Goal: Information Seeking & Learning: Learn about a topic

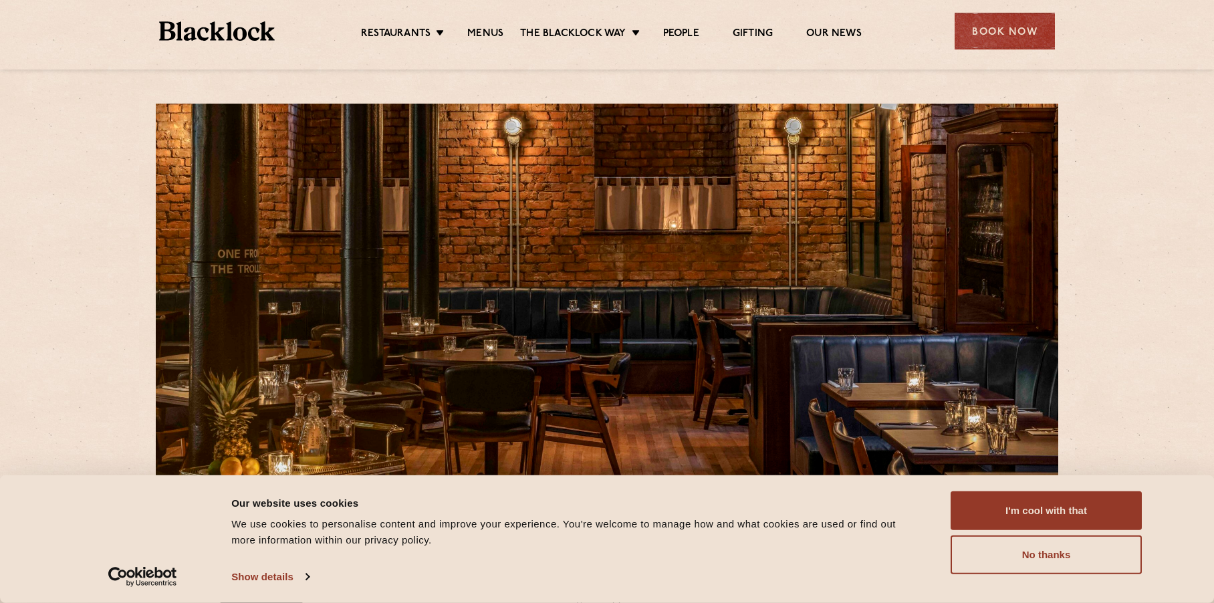
scroll to position [128, 0]
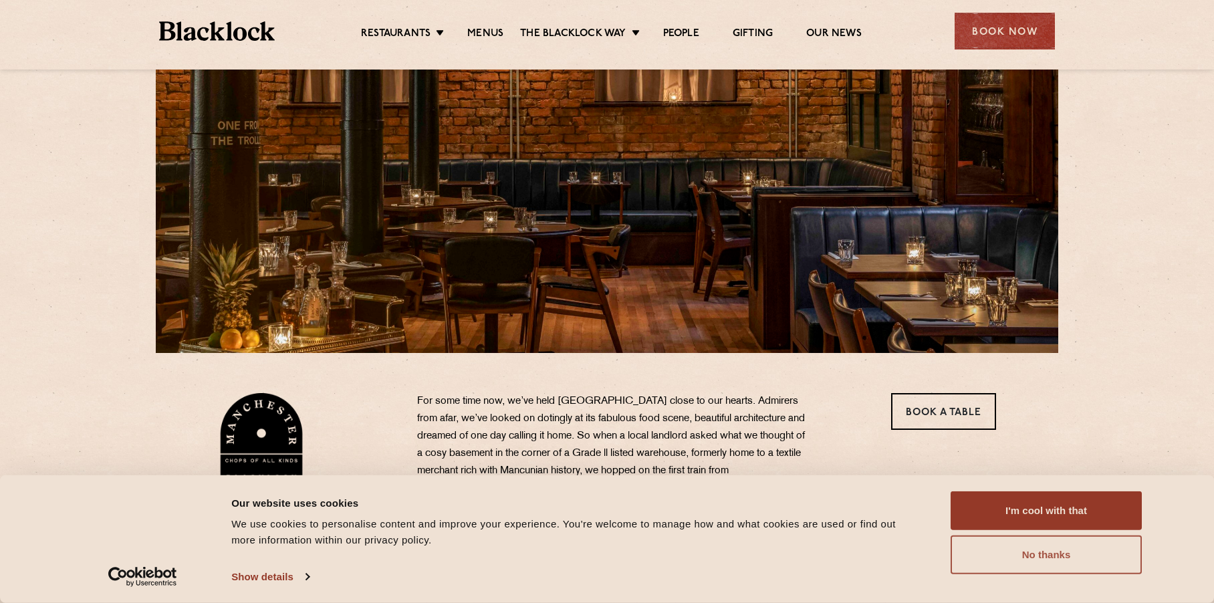
click at [1037, 570] on button "No thanks" at bounding box center [1046, 554] width 191 height 39
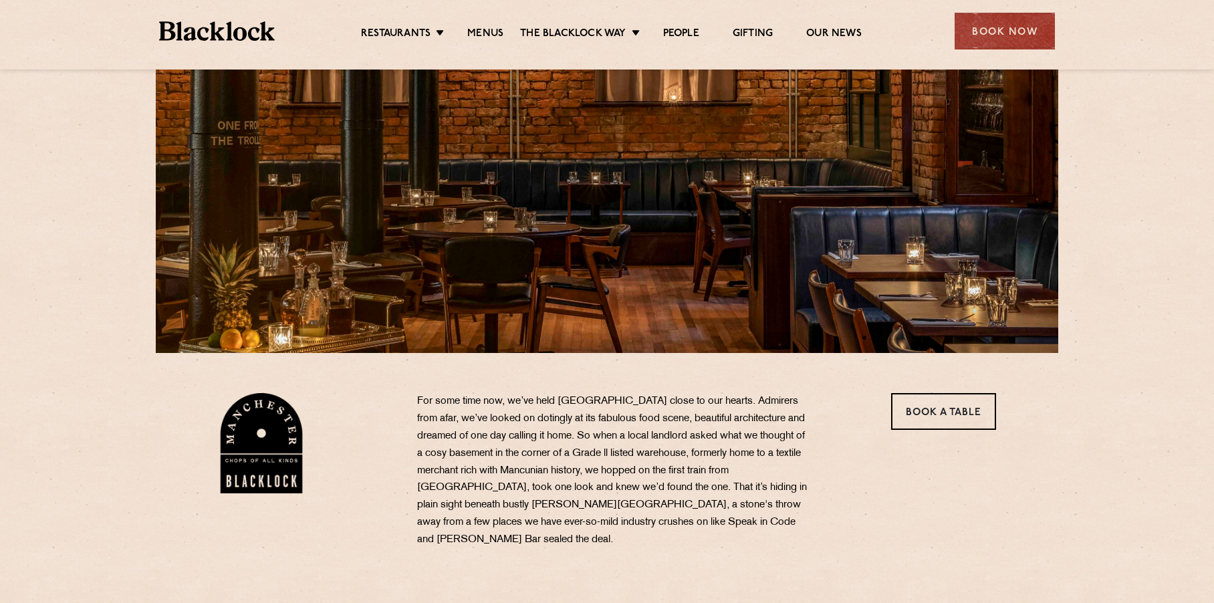
click at [1119, 231] on div "37 Peter Street Manchester M2 5GB T: 0161 4140225 E: Manchester@theblacklock.co…" at bounding box center [607, 525] width 1214 height 1306
click at [1105, 239] on div "37 Peter Street Manchester M2 5GB T: 0161 4140225 E: Manchester@theblacklock.co…" at bounding box center [607, 525] width 1214 height 1306
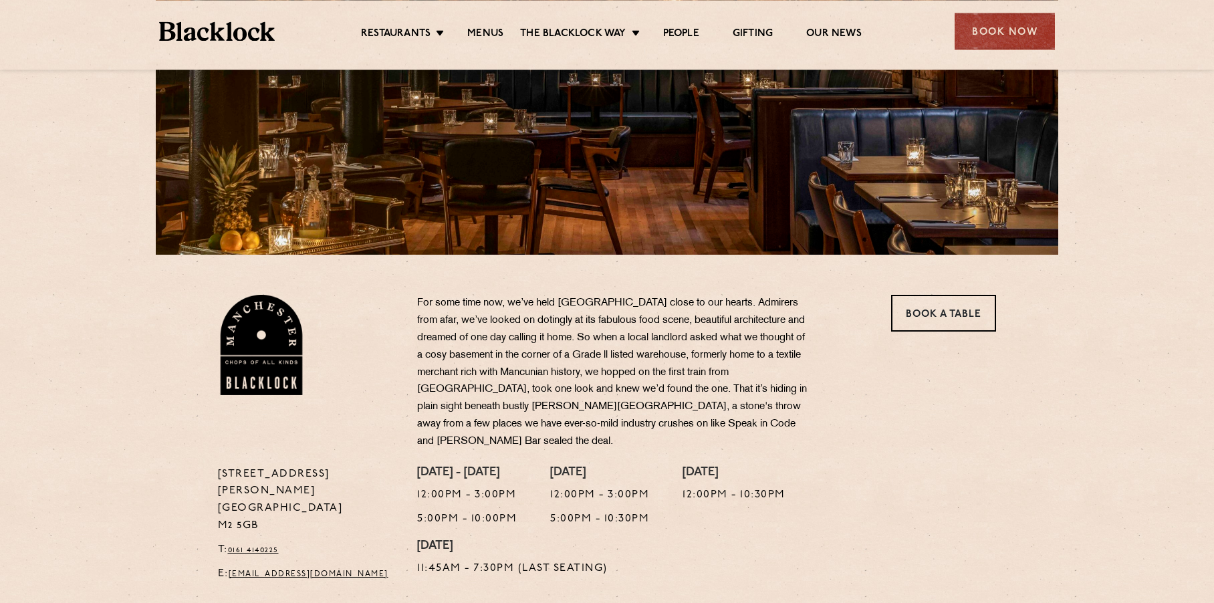
scroll to position [235, 0]
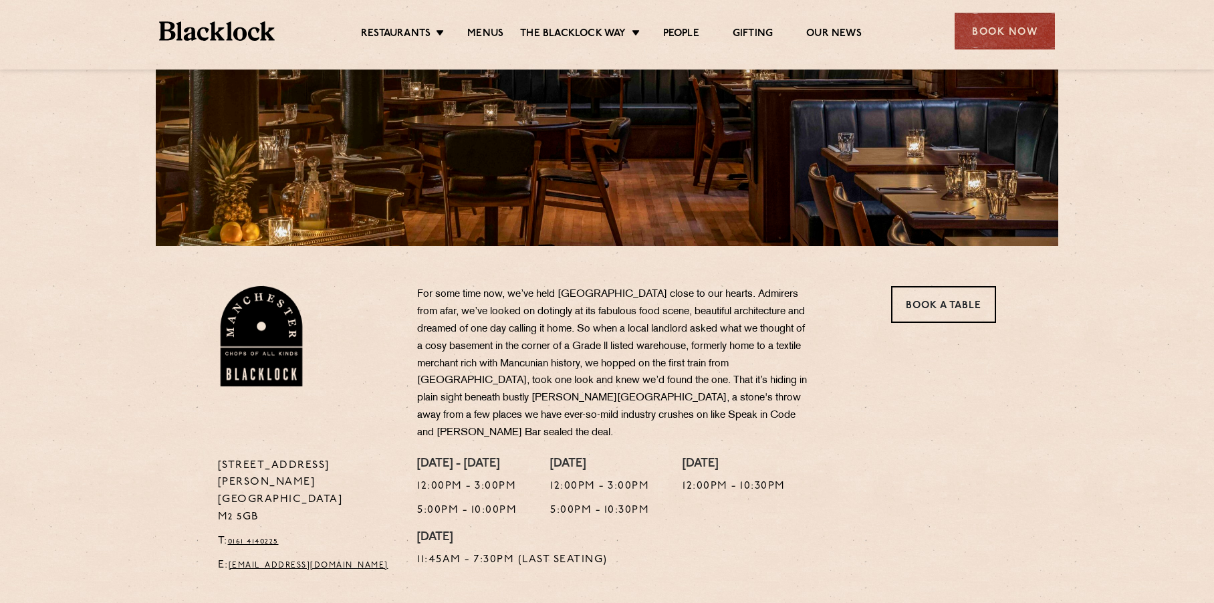
click at [41, 317] on section "37 Peter Street Manchester M2 5GB T: 0161 4140225 E: Manchester@theblacklock.co…" at bounding box center [607, 413] width 1214 height 335
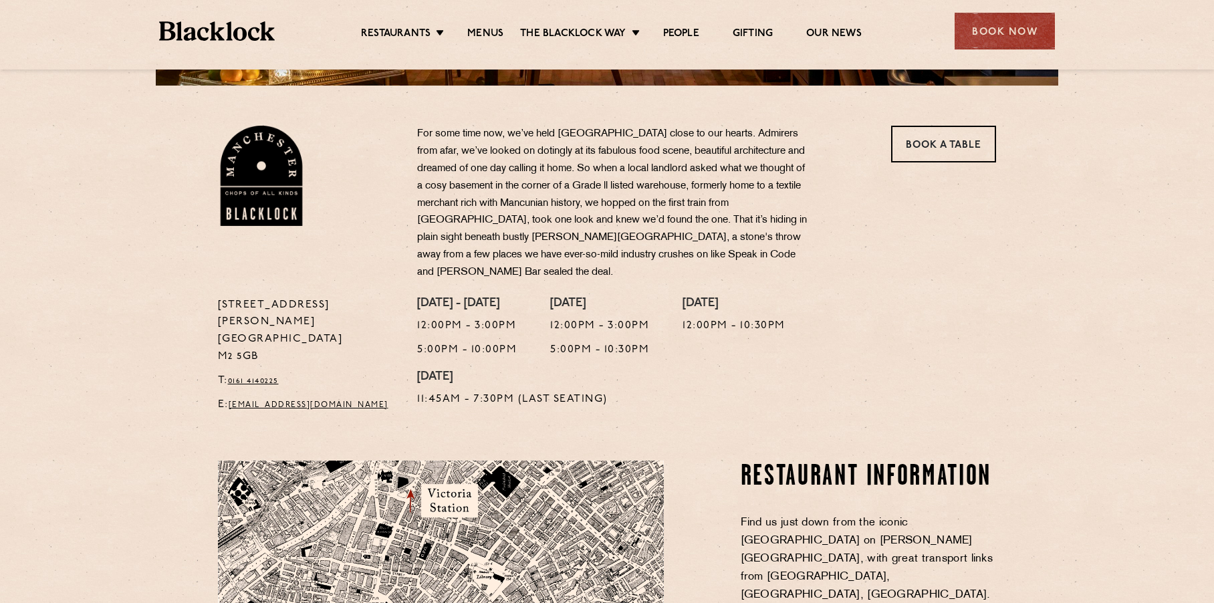
scroll to position [685, 0]
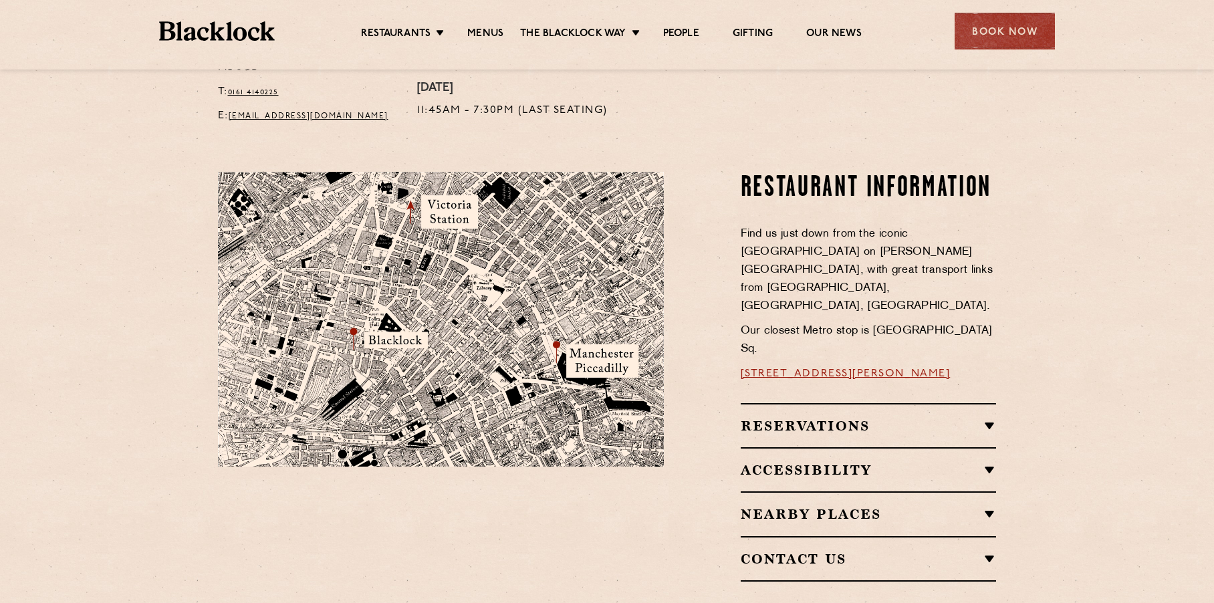
click at [41, 317] on section "Restaurant Information Find us just down from the iconic Midland Hotel on Peter…" at bounding box center [607, 377] width 1214 height 490
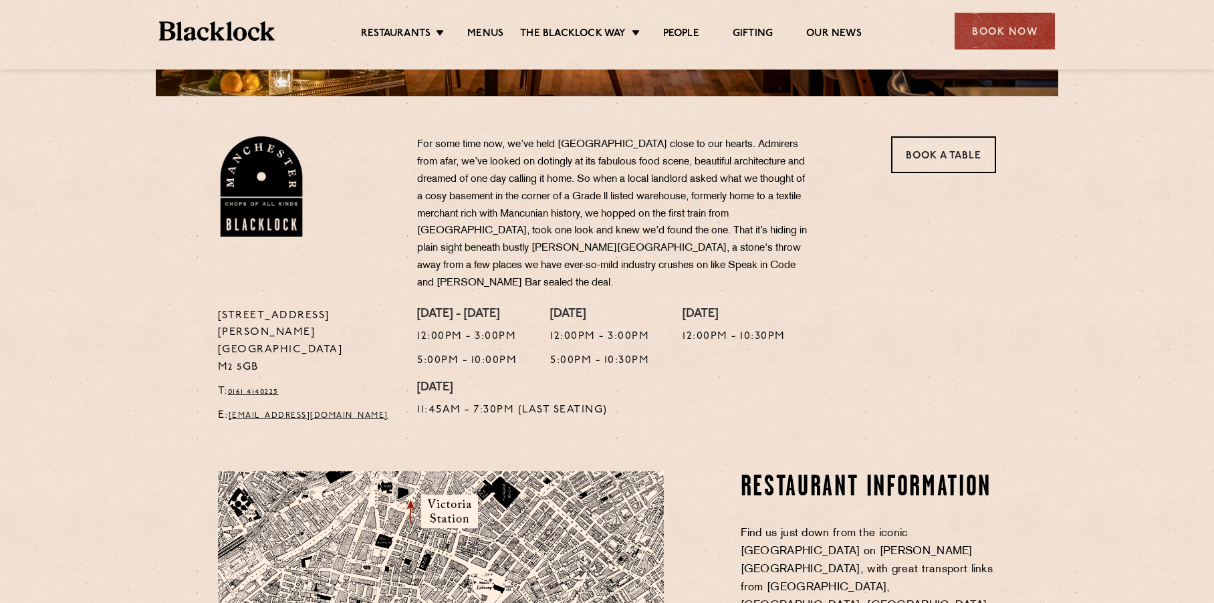
scroll to position [86, 0]
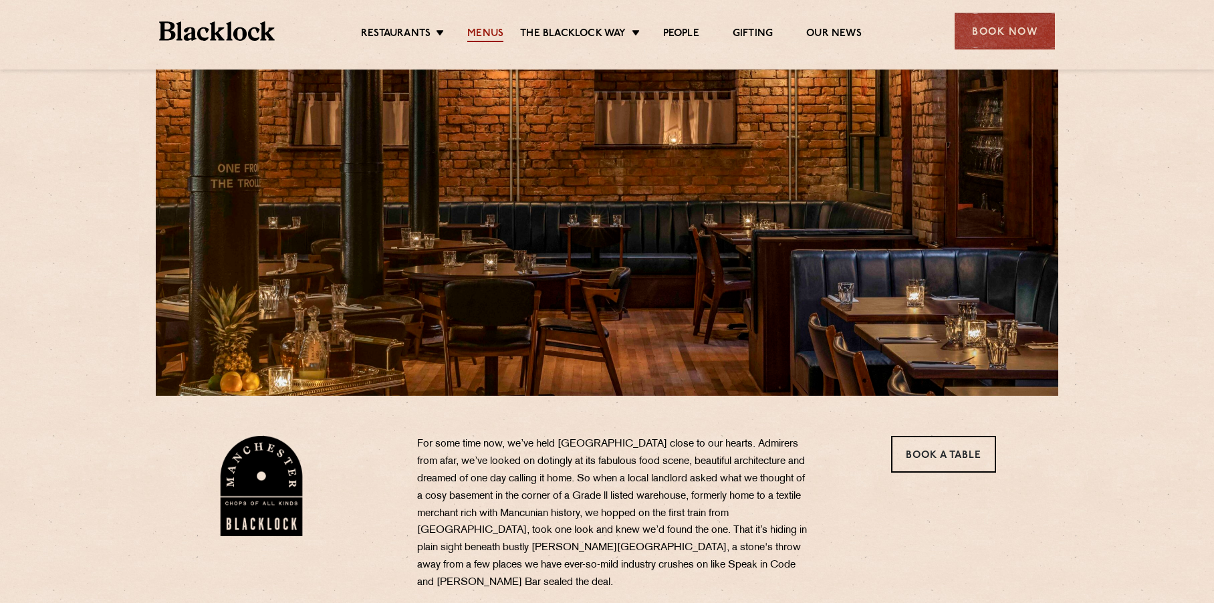
click at [498, 31] on link "Menus" at bounding box center [485, 34] width 36 height 15
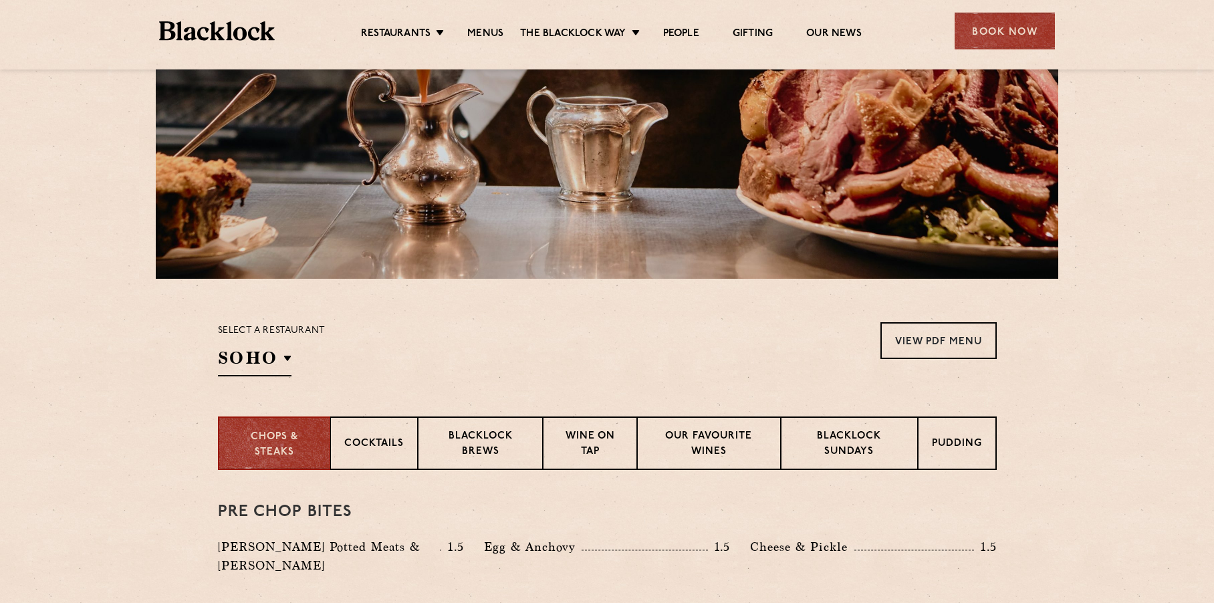
scroll to position [64, 0]
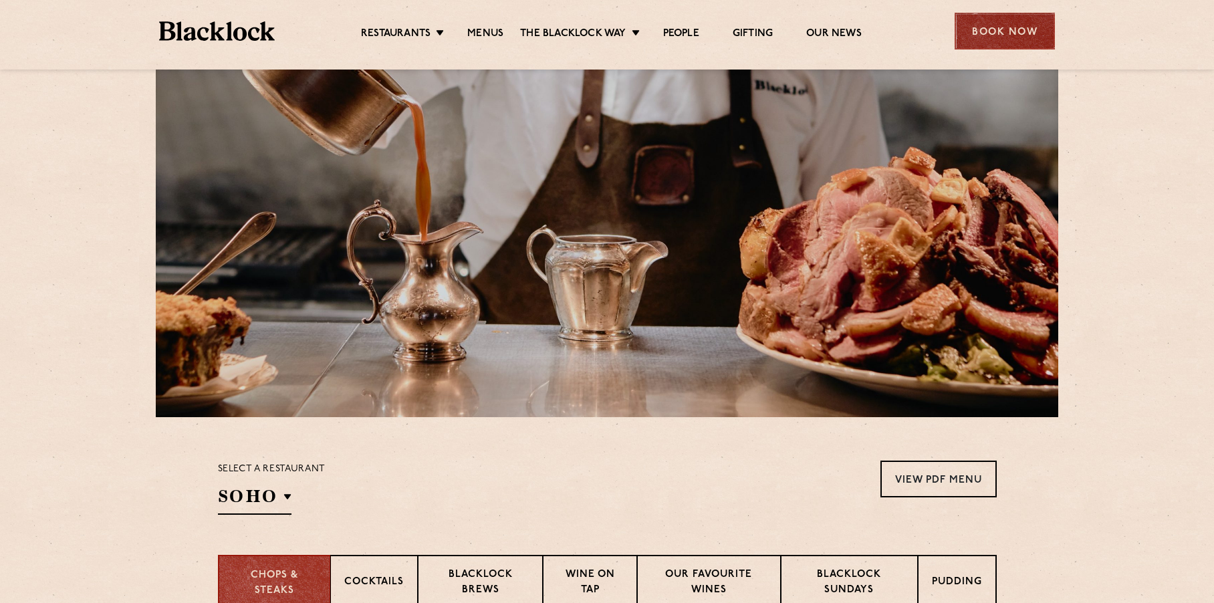
click at [989, 34] on div "Book Now" at bounding box center [1005, 31] width 100 height 37
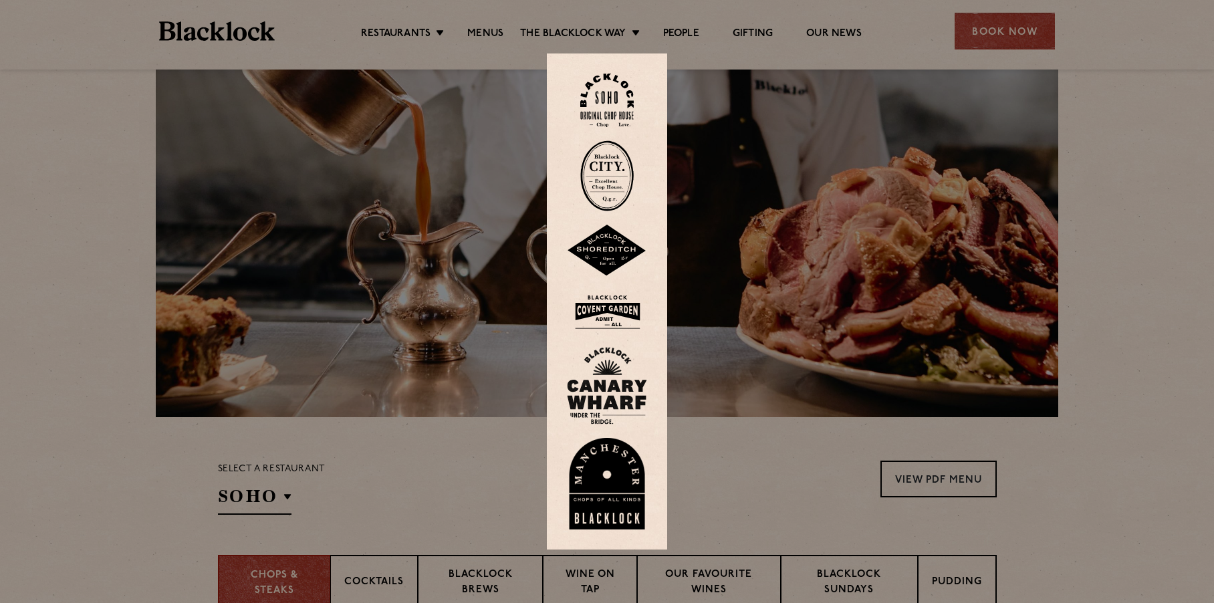
click at [600, 494] on img at bounding box center [607, 484] width 80 height 92
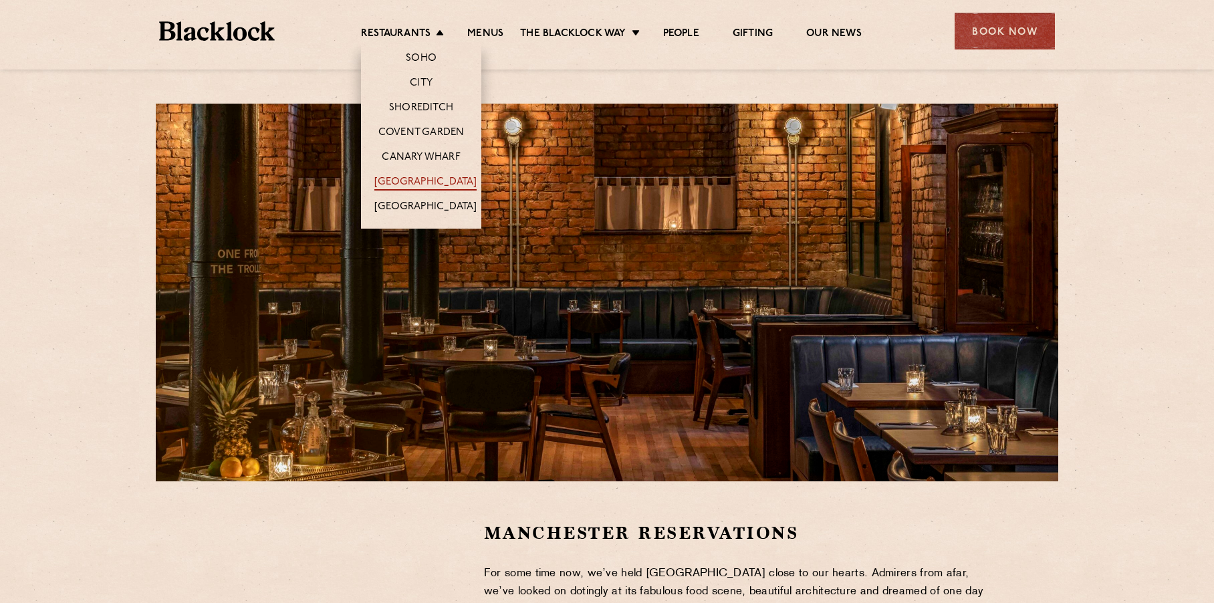
click at [419, 178] on link "[GEOGRAPHIC_DATA]" at bounding box center [425, 183] width 102 height 15
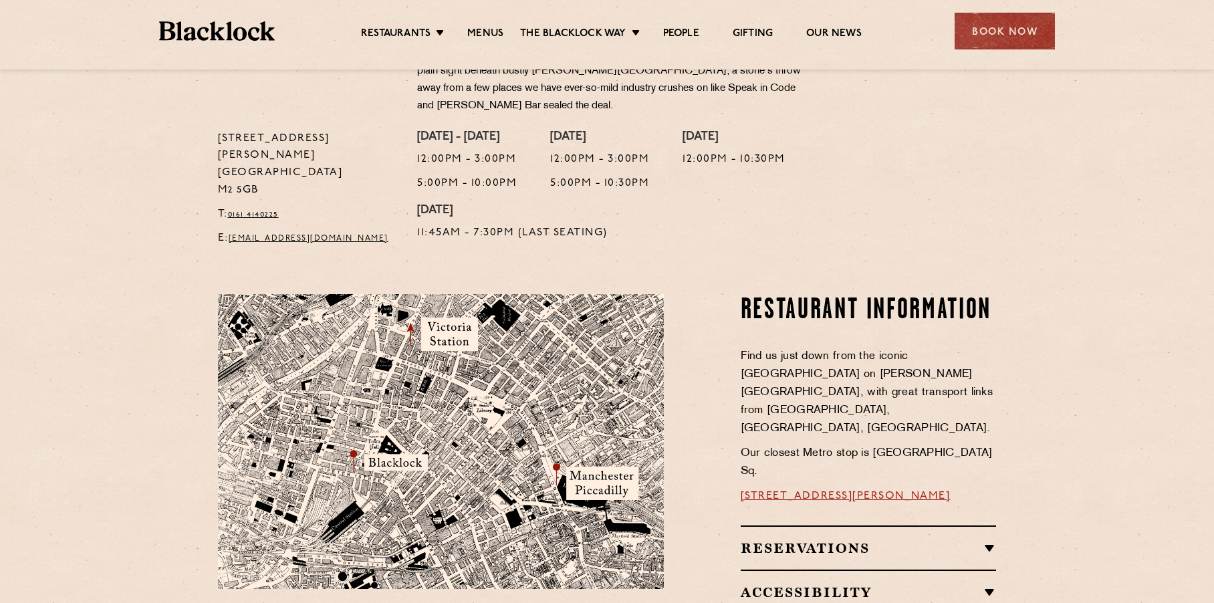
scroll to position [481, 0]
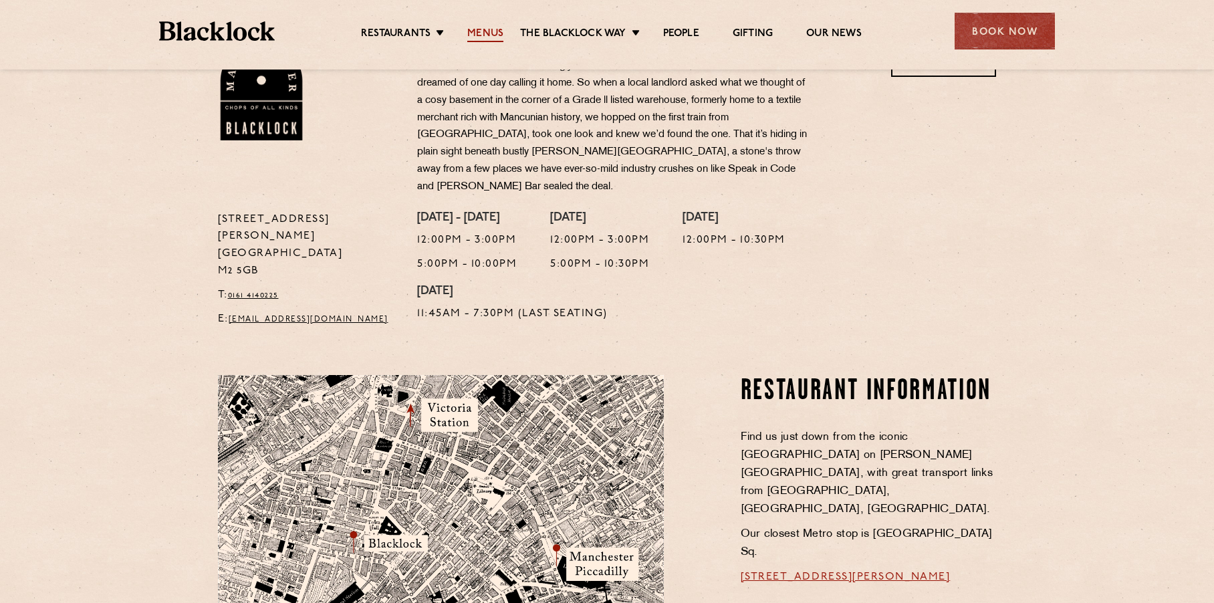
click at [485, 33] on link "Menus" at bounding box center [485, 34] width 36 height 15
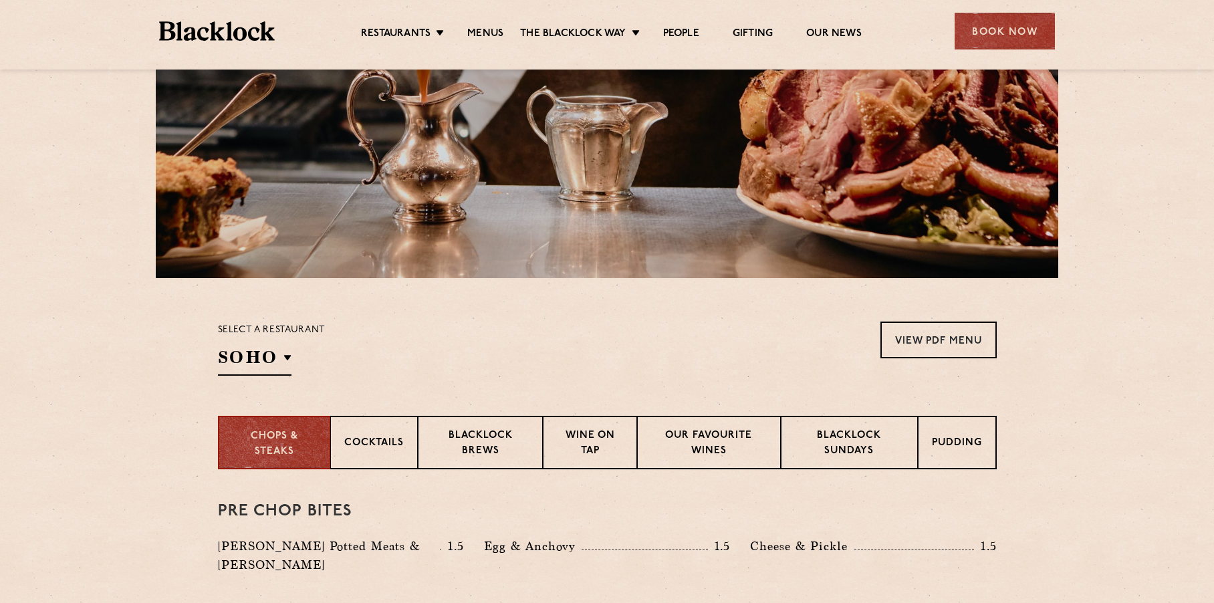
scroll to position [332, 0]
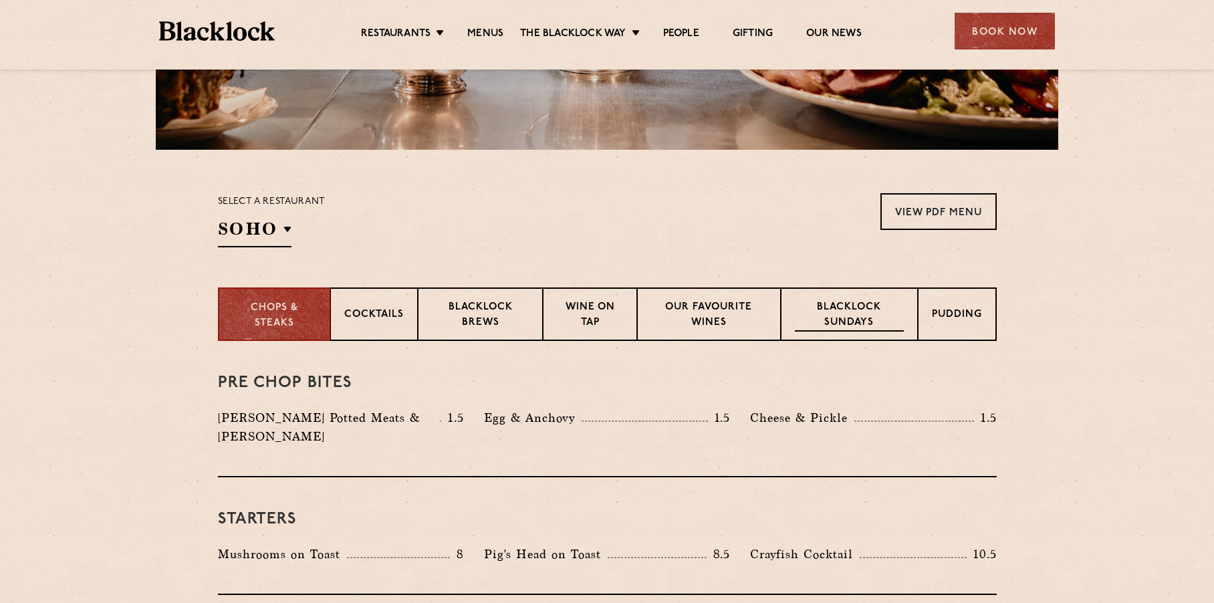
click at [838, 324] on p "Blacklock Sundays" at bounding box center [849, 315] width 108 height 31
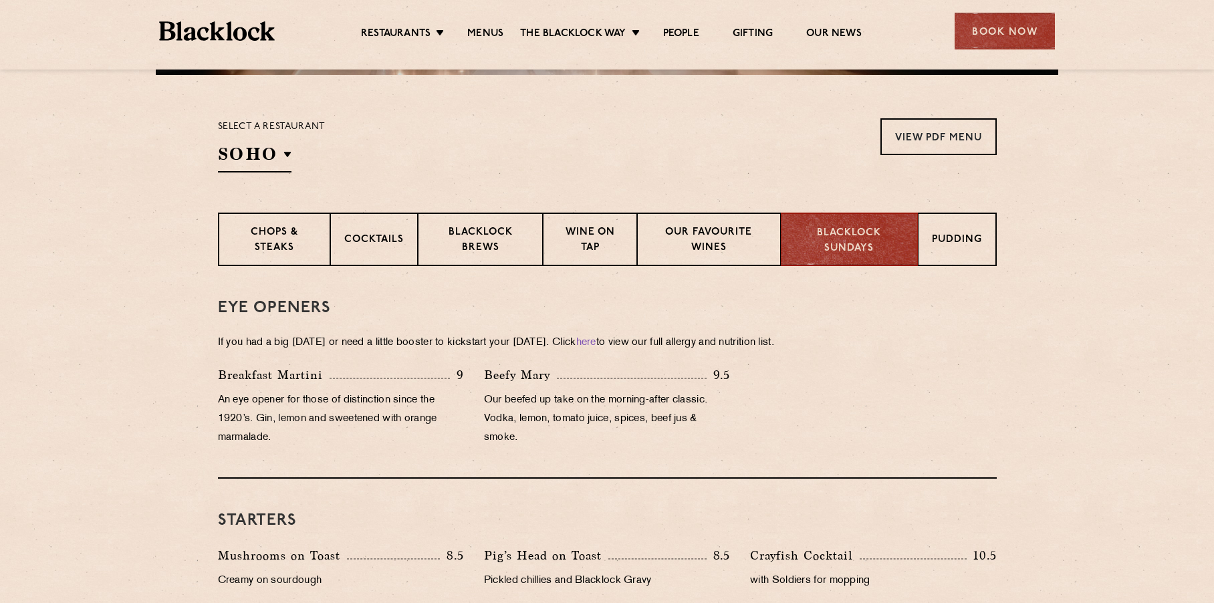
scroll to position [471, 0]
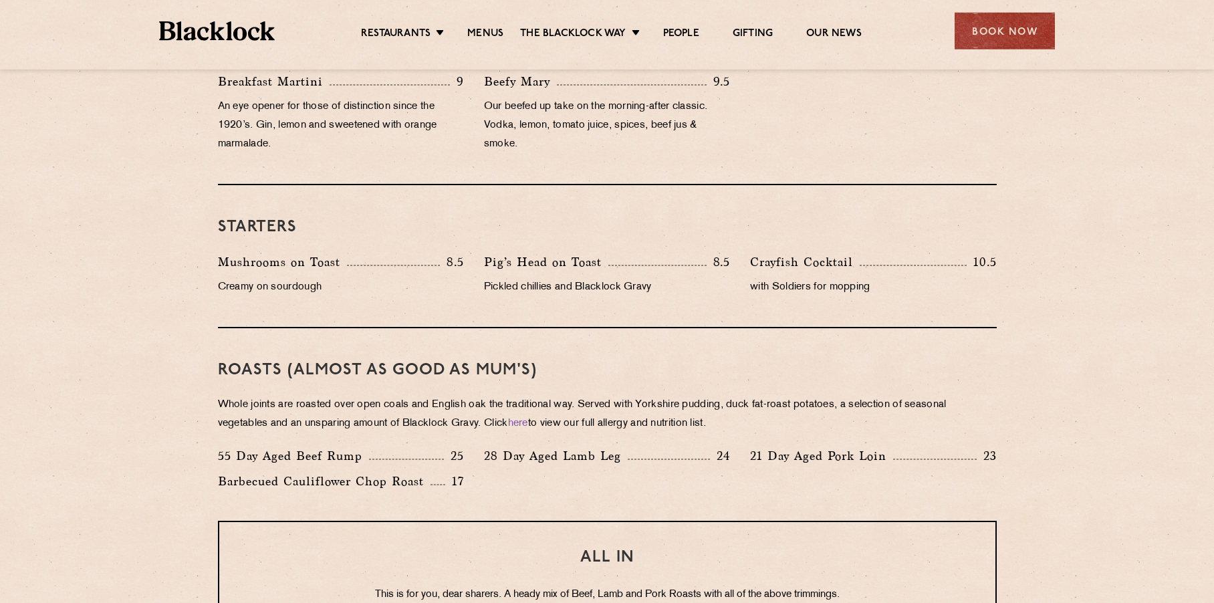
scroll to position [791, 0]
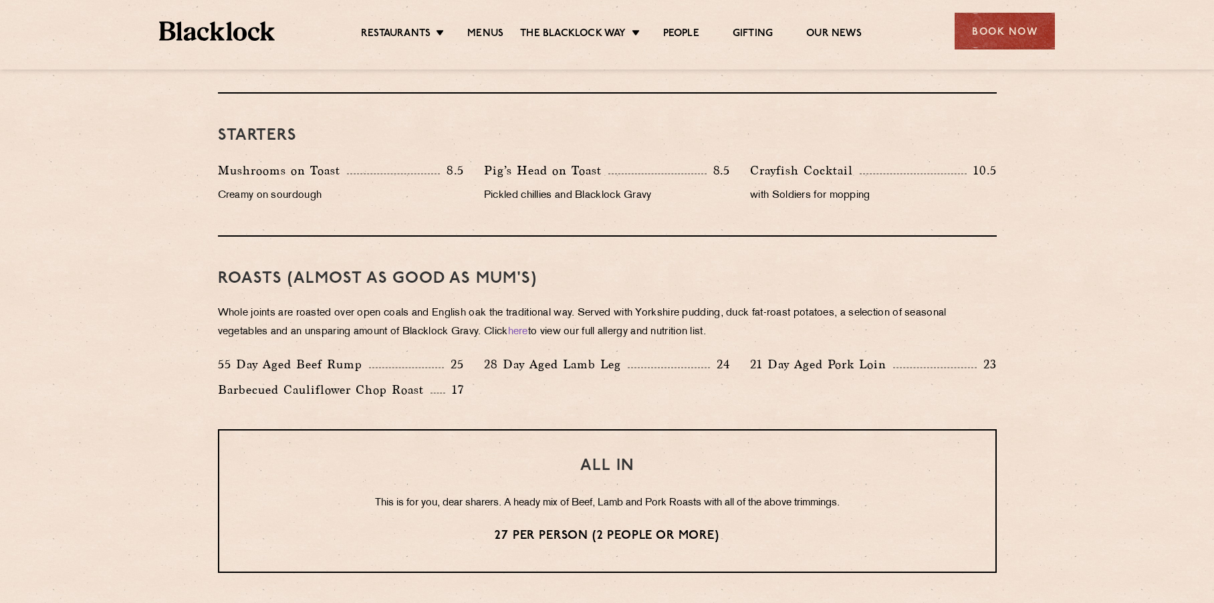
click at [105, 406] on section "Eye openers If you had a big [DATE] or need a little booster to kickstart your …" at bounding box center [607, 425] width 1214 height 1088
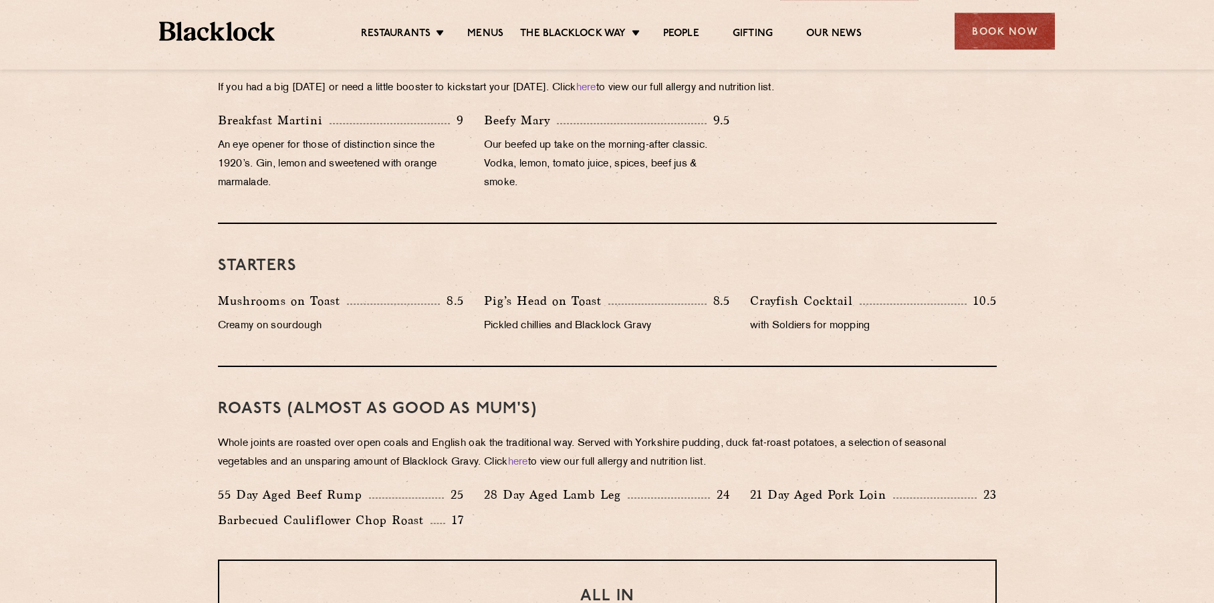
scroll to position [663, 0]
